Goal: Information Seeking & Learning: Learn about a topic

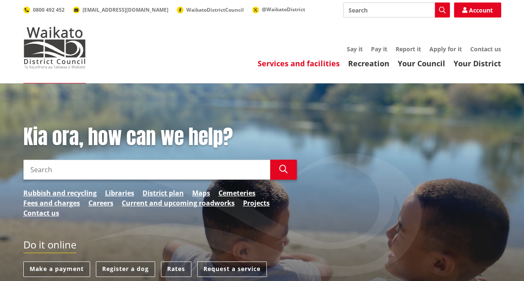
click at [313, 65] on link "Services and facilities" at bounding box center [299, 63] width 82 height 10
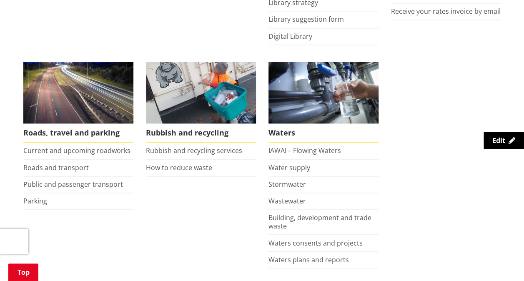
scroll to position [564, 0]
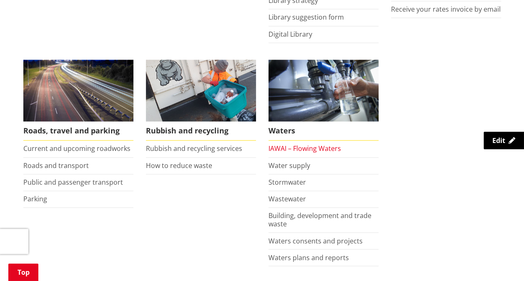
click at [306, 145] on link "IAWAI – Flowing Waters" at bounding box center [305, 148] width 73 height 9
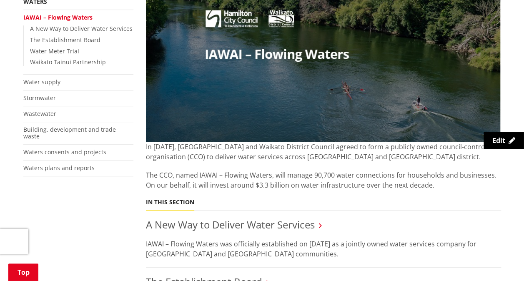
scroll to position [176, 0]
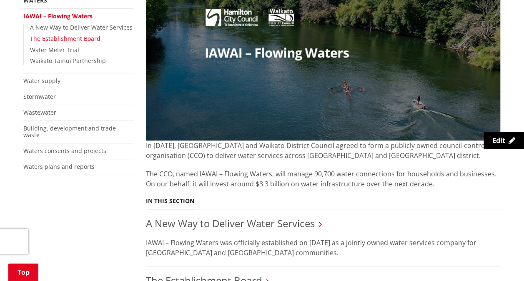
click at [74, 36] on link "The Establishment Board" at bounding box center [65, 39] width 70 height 8
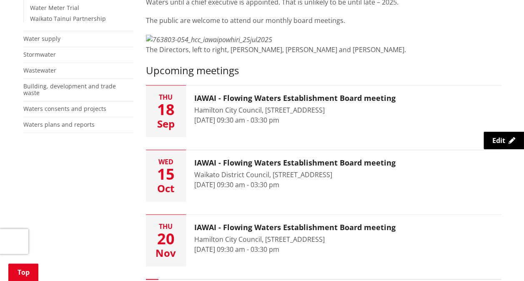
scroll to position [216, 0]
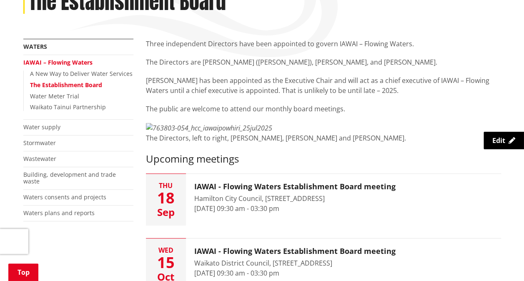
scroll to position [0, 0]
